Goal: Task Accomplishment & Management: Use online tool/utility

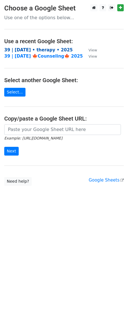
click at [26, 50] on strong "39 | [DATE] • therapy • 2025" at bounding box center [38, 49] width 68 height 5
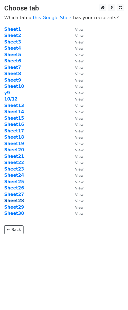
click at [17, 200] on strong "Sheet28" at bounding box center [14, 200] width 20 height 5
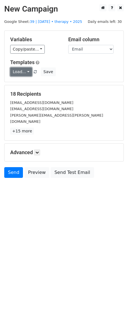
click at [21, 73] on link "Load..." at bounding box center [21, 71] width 22 height 9
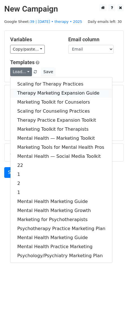
click at [31, 93] on link "Therapy Marketing Expansion Guide" at bounding box center [60, 93] width 101 height 9
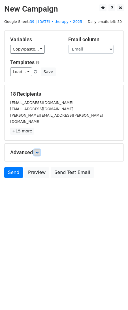
click at [38, 149] on link at bounding box center [37, 152] width 6 height 6
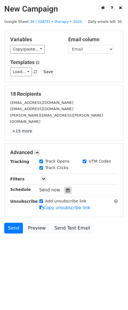
click at [66, 188] on icon at bounding box center [68, 190] width 4 height 4
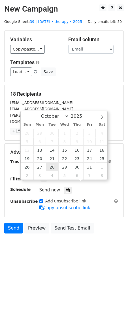
type input "2025-10-28 12:00"
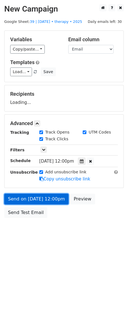
click at [46, 201] on link "Send on Oct 28 at 12:00pm" at bounding box center [36, 199] width 64 height 11
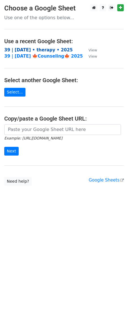
click at [42, 48] on strong "39 | [DATE] • therapy • 2025" at bounding box center [38, 49] width 68 height 5
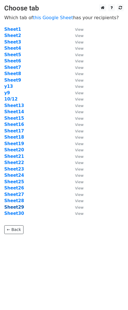
click at [14, 206] on strong "Sheet29" at bounding box center [14, 207] width 20 height 5
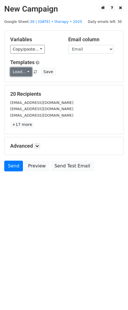
click at [23, 74] on link "Load..." at bounding box center [21, 71] width 22 height 9
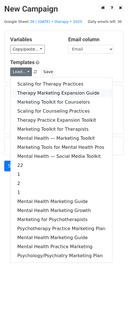
click at [37, 92] on link "Therapy Marketing Expansion Guide" at bounding box center [60, 93] width 101 height 9
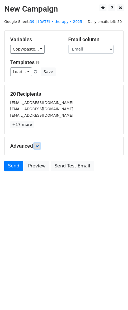
click at [39, 146] on icon at bounding box center [36, 145] width 3 height 3
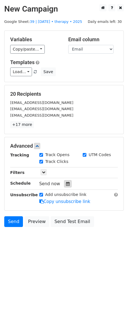
click at [66, 182] on icon at bounding box center [68, 184] width 4 height 4
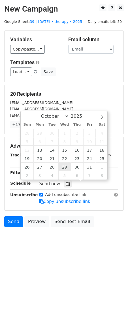
type input "2025-10-29 12:00"
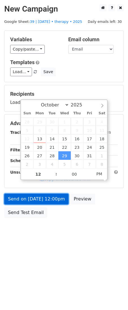
click at [43, 197] on link "Send on Oct 29 at 12:00pm" at bounding box center [36, 199] width 64 height 11
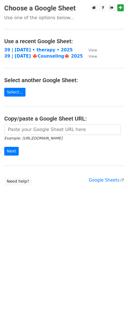
click at [42, 109] on main "Choose a Google Sheet Use one of the options below... Use a recent Google Sheet…" at bounding box center [64, 95] width 128 height 182
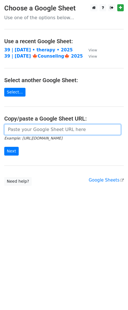
click at [32, 130] on input "url" at bounding box center [62, 129] width 116 height 11
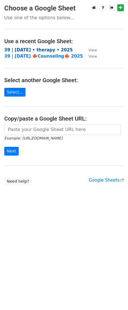
click at [28, 48] on strong "39 | [DATE] • therapy • 2025" at bounding box center [38, 49] width 68 height 5
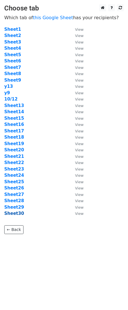
click at [17, 214] on strong "Sheet30" at bounding box center [14, 213] width 20 height 5
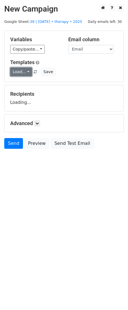
click at [16, 74] on link "Load..." at bounding box center [21, 71] width 22 height 9
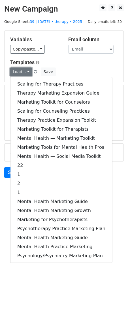
click at [16, 74] on link "Load..." at bounding box center [21, 71] width 22 height 9
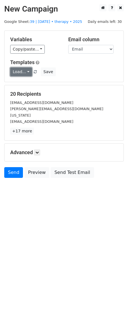
click at [16, 74] on link "Load..." at bounding box center [21, 71] width 22 height 9
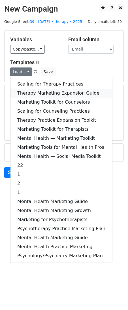
click at [41, 94] on link "Therapy Marketing Expansion Guide" at bounding box center [60, 93] width 101 height 9
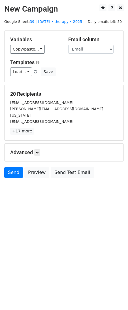
click at [39, 150] on div "Advanced Tracking Track Opens UTM Codes Track Clicks Filters Only include sprea…" at bounding box center [64, 153] width 119 height 18
drag, startPoint x: 39, startPoint y: 144, endPoint x: 50, endPoint y: 160, distance: 20.1
click at [39, 149] on link at bounding box center [37, 152] width 6 height 6
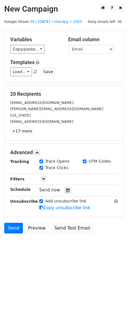
click at [66, 187] on div "Tracking Track Opens UTM Codes Track Clicks Filters Only include spreadsheet ro…" at bounding box center [63, 184] width 107 height 53
click at [66, 188] on icon at bounding box center [68, 190] width 4 height 4
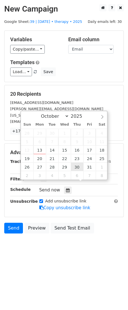
type input "2025-10-30 12:00"
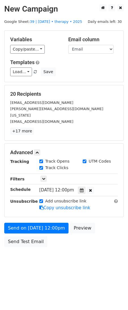
click at [43, 214] on form "Variables Copy/paste... {{Name}} {{Email}} Email column Name Email Templates Lo…" at bounding box center [63, 139] width 119 height 219
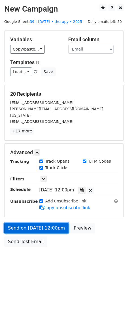
click at [43, 223] on link "Send on Oct 30 at 12:00pm" at bounding box center [36, 228] width 64 height 11
